Goal: Task Accomplishment & Management: Use online tool/utility

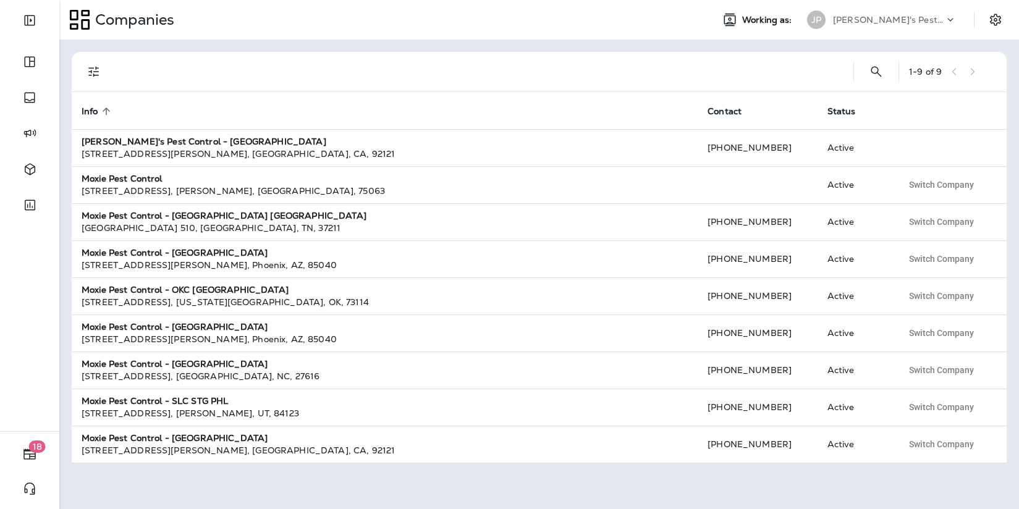
click at [901, 23] on p "[PERSON_NAME]'s Pest Control - [GEOGRAPHIC_DATA]" at bounding box center [888, 20] width 111 height 10
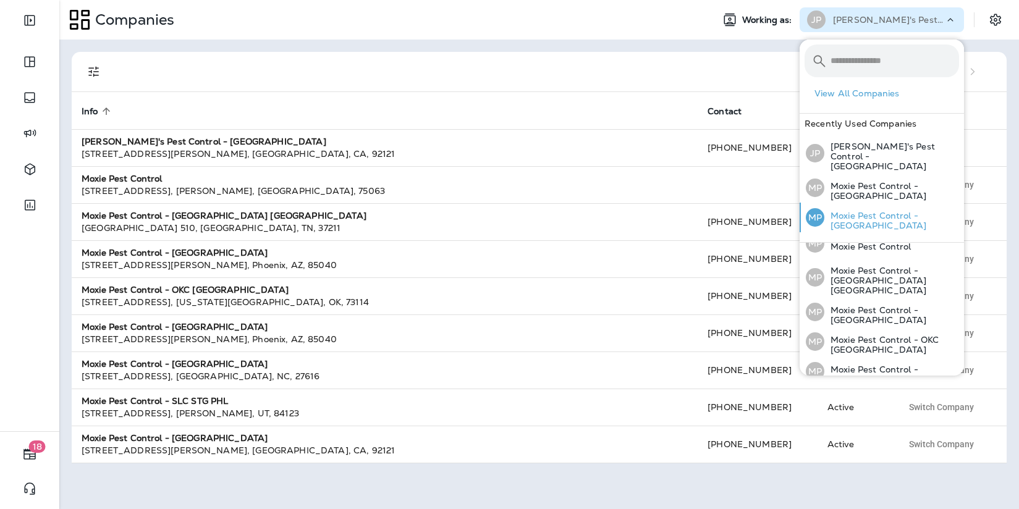
scroll to position [123, 0]
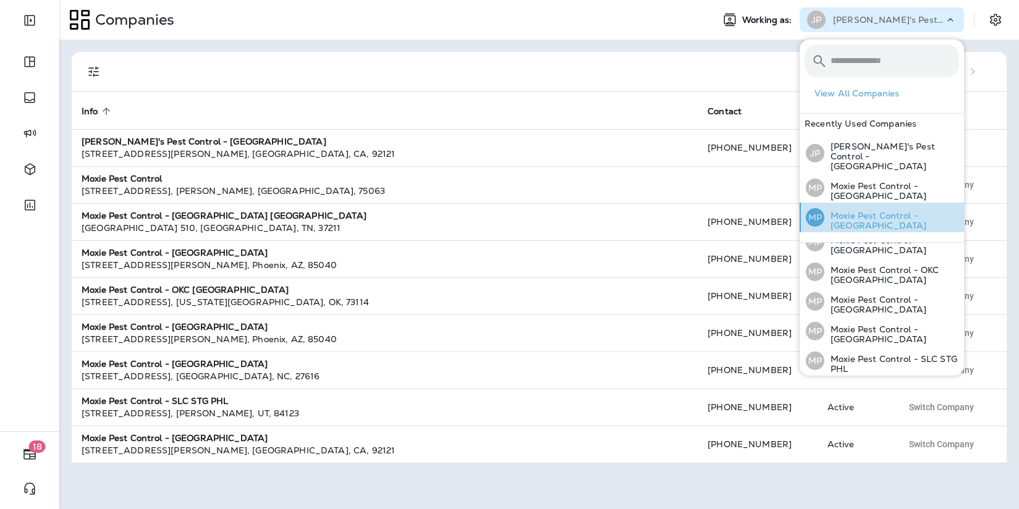
click at [875, 203] on div "MP Moxie Pest Control - [GEOGRAPHIC_DATA]" at bounding box center [882, 218] width 163 height 30
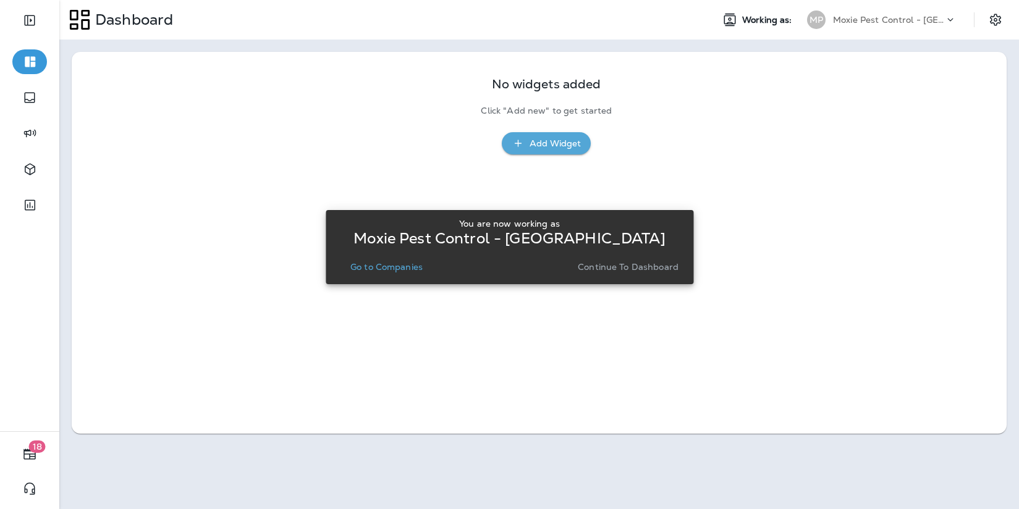
click at [618, 265] on p "Continue to Dashboard" at bounding box center [628, 267] width 101 height 10
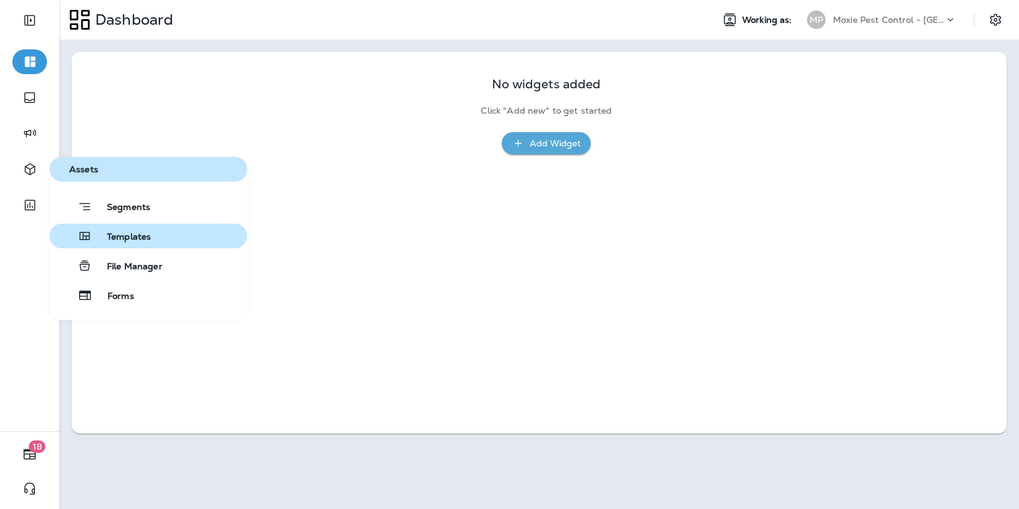
click at [131, 240] on span "Templates" at bounding box center [121, 238] width 59 height 12
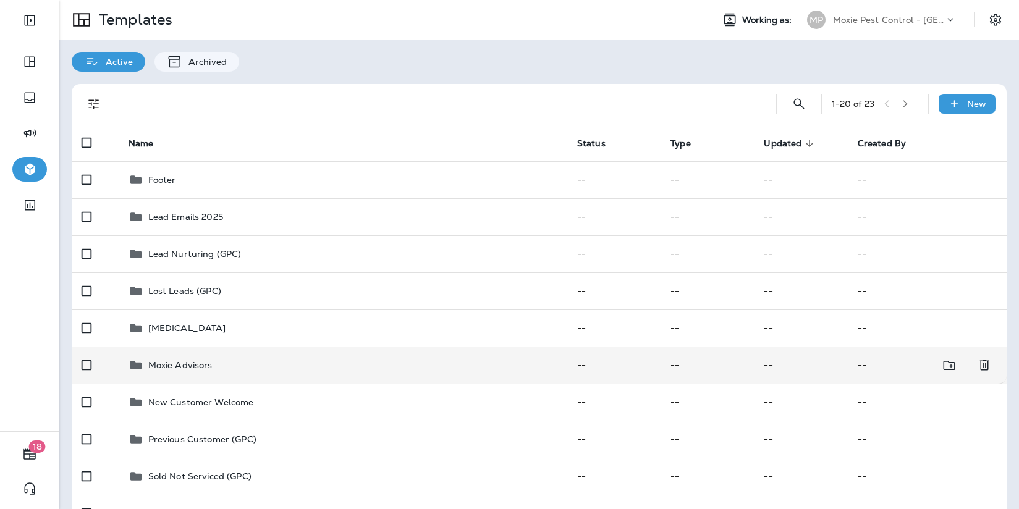
click at [177, 363] on p "Moxie Advisors" at bounding box center [180, 365] width 64 height 10
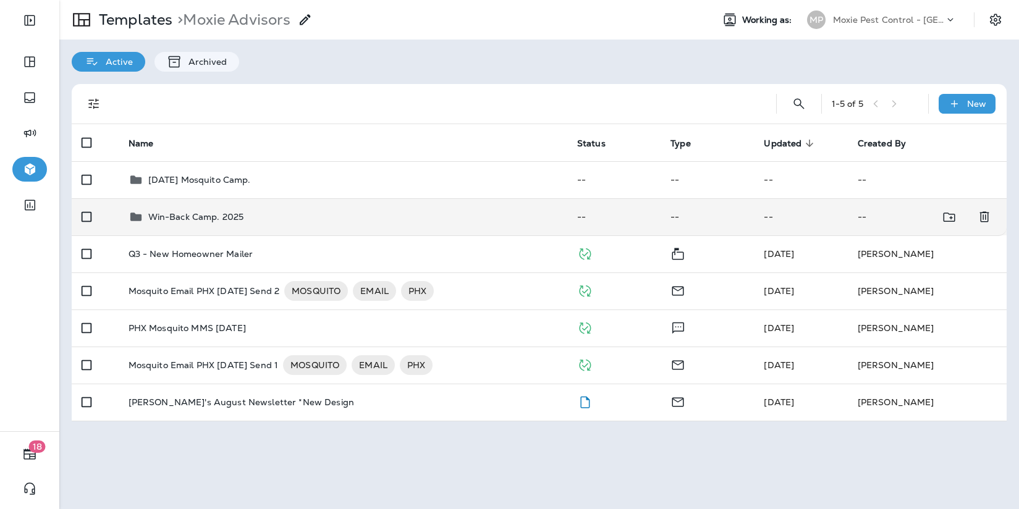
click at [203, 220] on p "Win-Back Camp. 2025" at bounding box center [196, 217] width 96 height 10
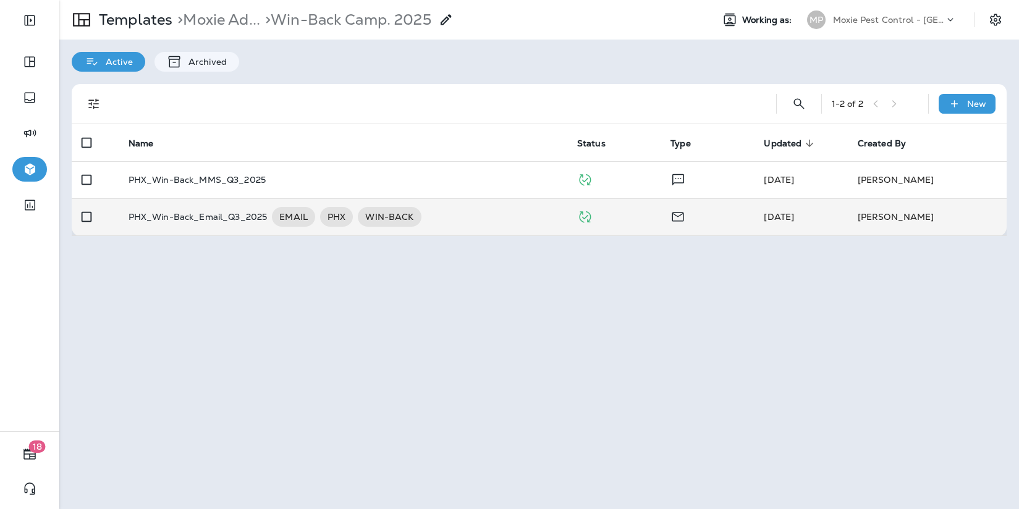
click at [203, 218] on p "PHX_Win-Back_Email_Q3_2025" at bounding box center [198, 217] width 139 height 20
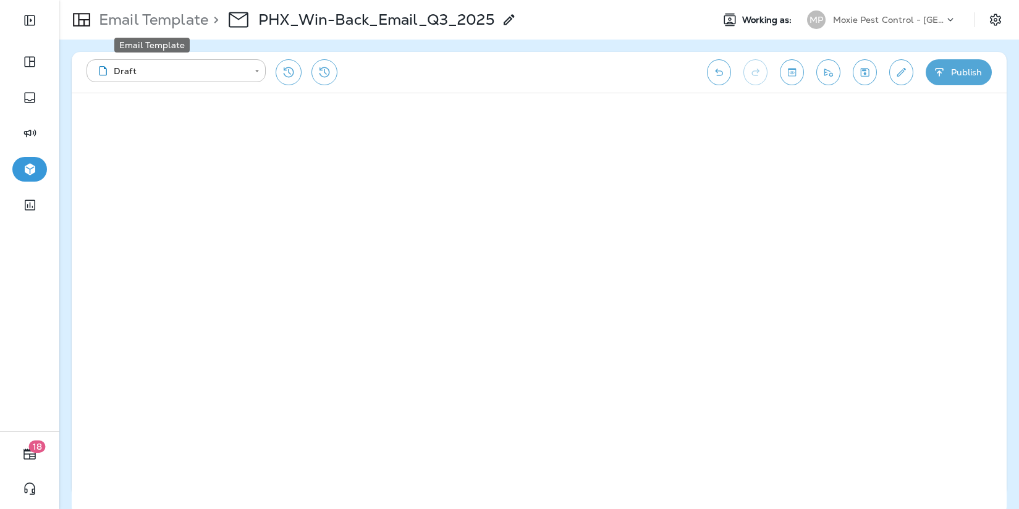
click at [187, 24] on p "Email Template" at bounding box center [151, 20] width 114 height 19
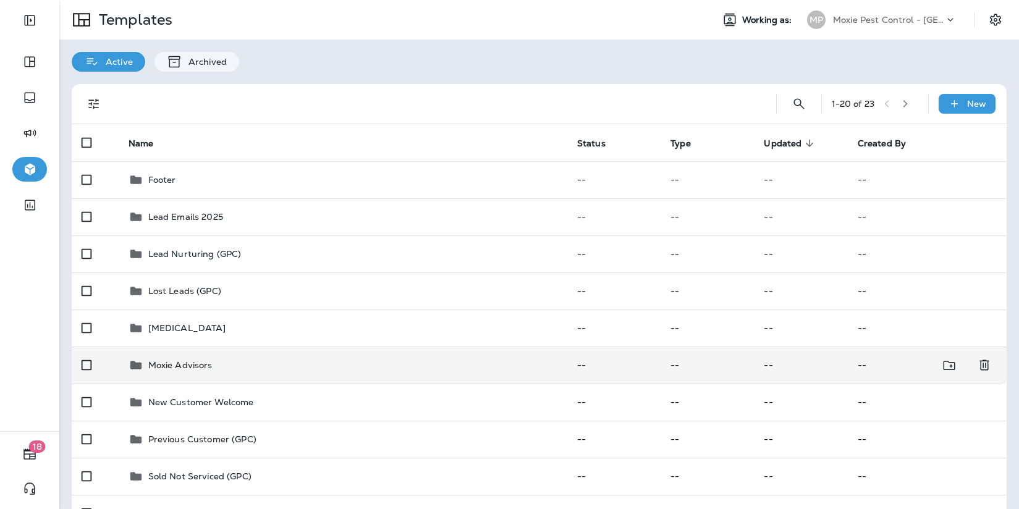
click at [168, 363] on p "Moxie Advisors" at bounding box center [180, 365] width 64 height 10
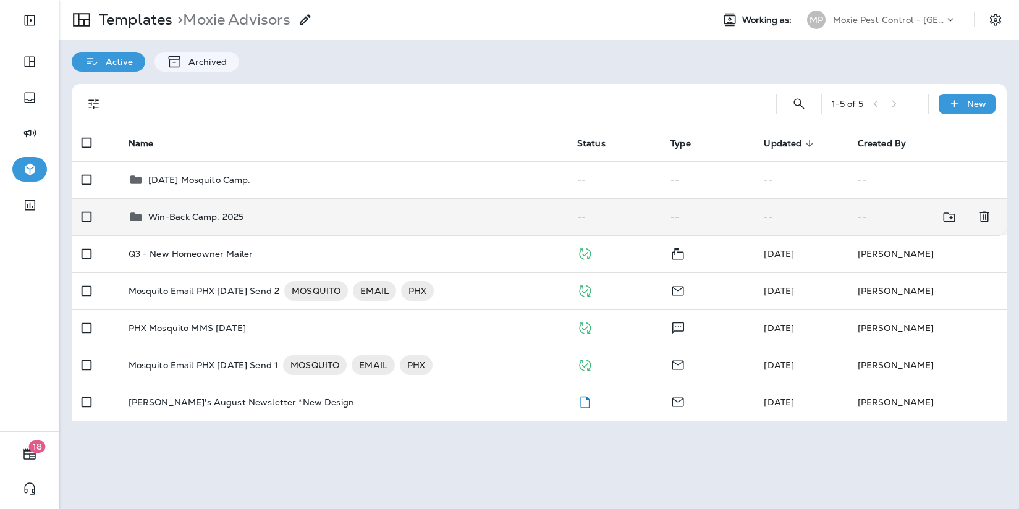
click at [214, 215] on p "Win-Back Camp. 2025" at bounding box center [196, 217] width 96 height 10
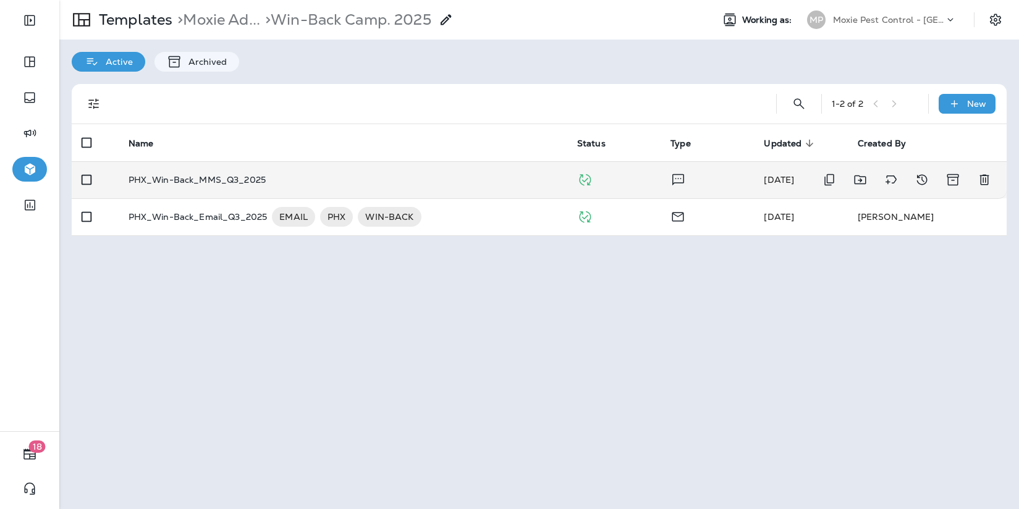
click at [211, 177] on p "PHX_Win-Back_MMS_Q3_2025" at bounding box center [197, 180] width 137 height 10
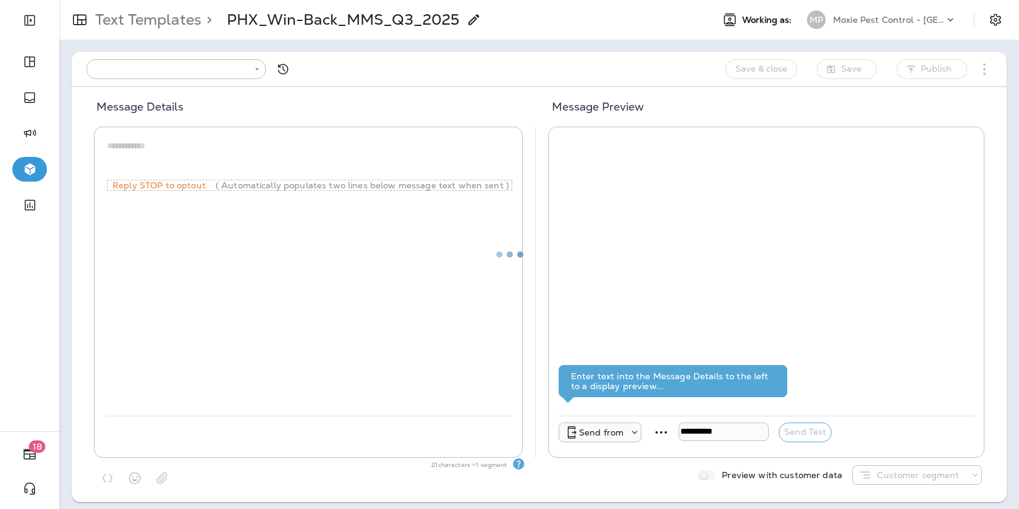
type input "**********"
type textarea "**********"
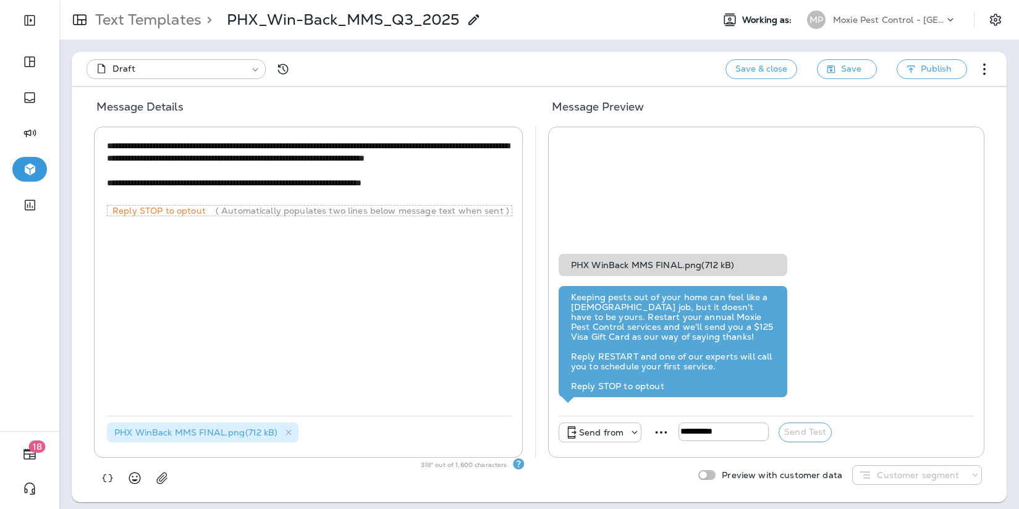
click at [685, 268] on div "PHX WinBack MMS FINAL.png ( 712 kB )" at bounding box center [673, 265] width 229 height 22
click at [221, 431] on span "PHX WinBack MMS FINAL.png ( 712 kB )" at bounding box center [196, 432] width 164 height 11
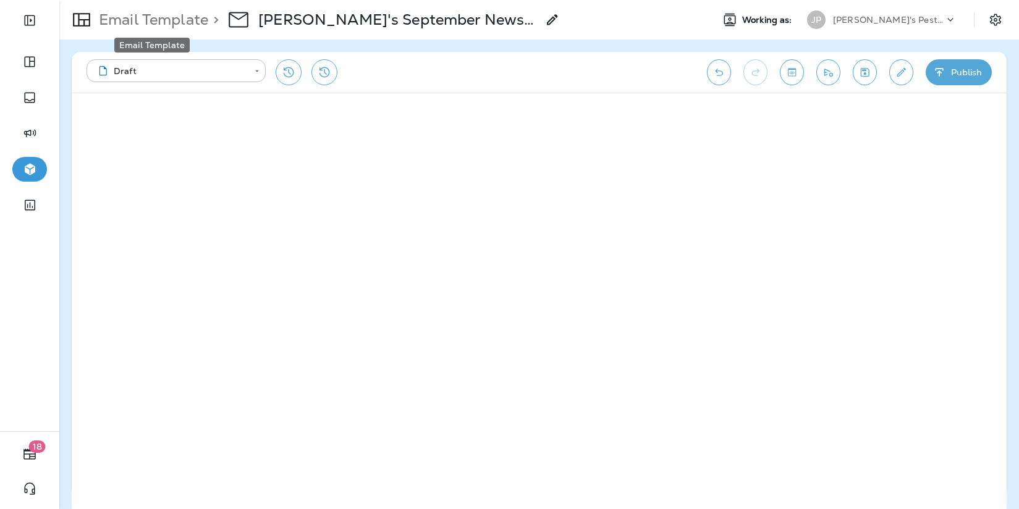
click at [148, 19] on p "Email Template" at bounding box center [151, 20] width 114 height 19
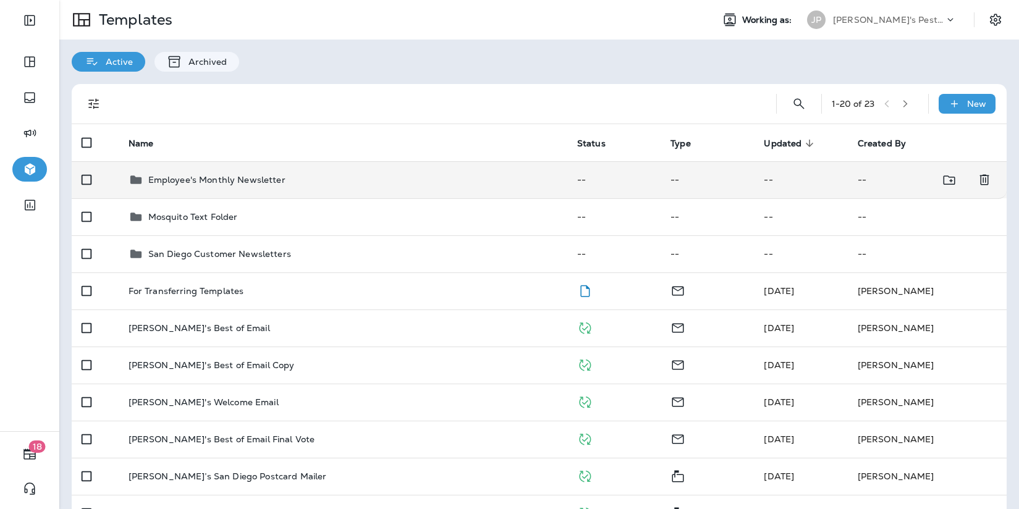
click at [238, 176] on p "Employee's Monthly Newsletter" at bounding box center [216, 180] width 137 height 10
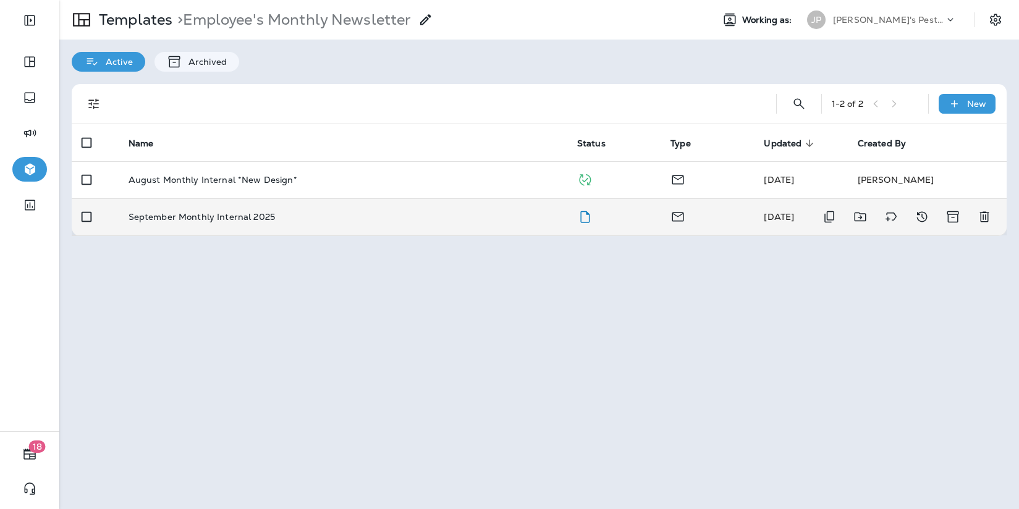
click at [227, 219] on p "September Monthly Internal 2025" at bounding box center [202, 217] width 147 height 10
